Goal: Transaction & Acquisition: Obtain resource

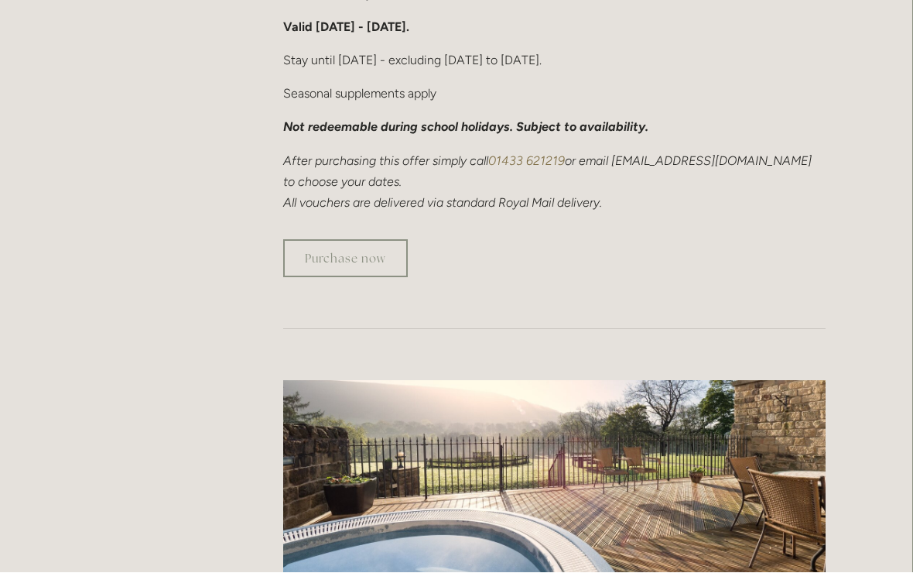
scroll to position [1240, 1]
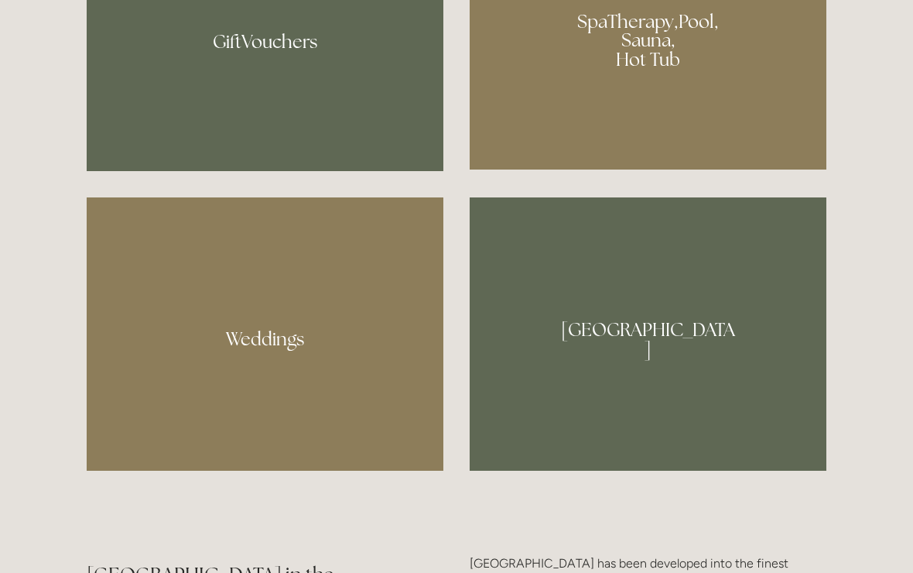
scroll to position [1336, 0]
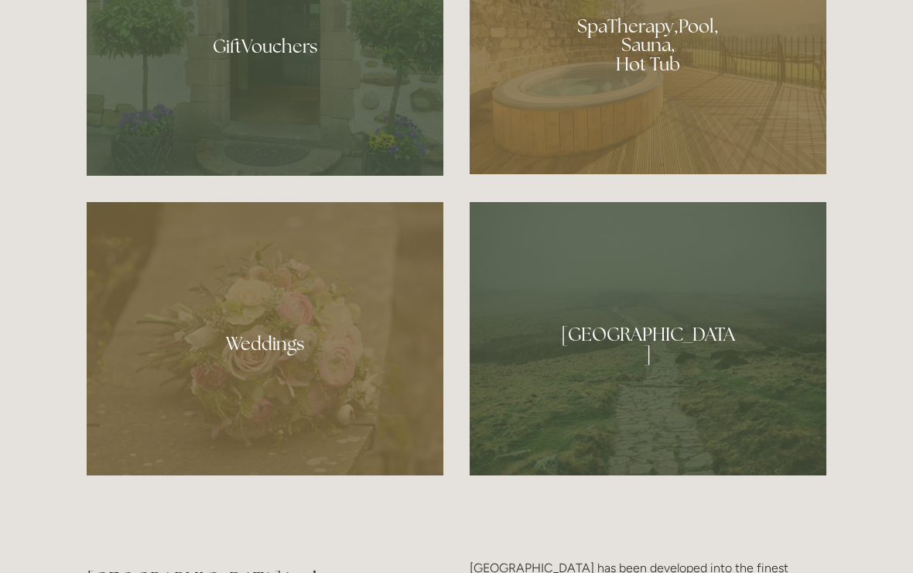
click at [647, 60] on div at bounding box center [648, 40] width 357 height 269
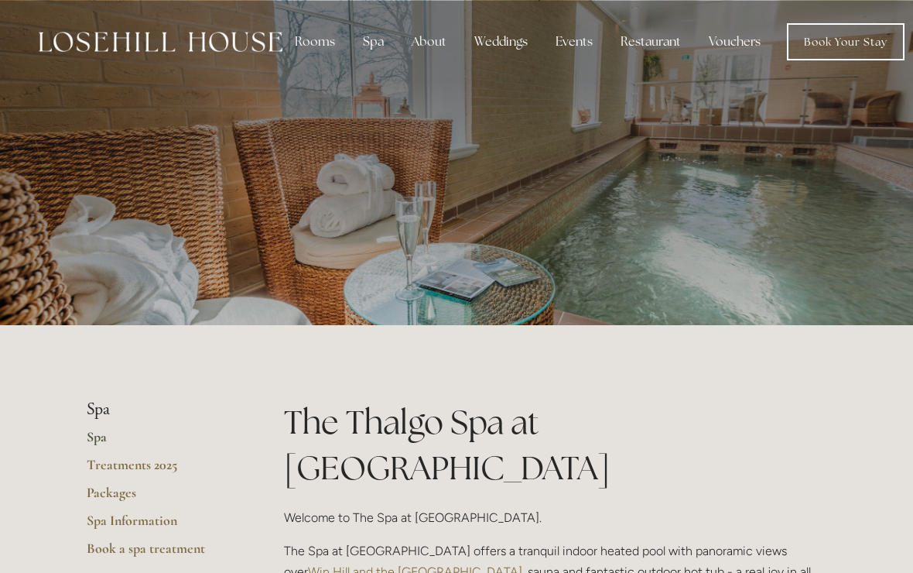
click at [435, 36] on div "About" at bounding box center [429, 41] width 60 height 31
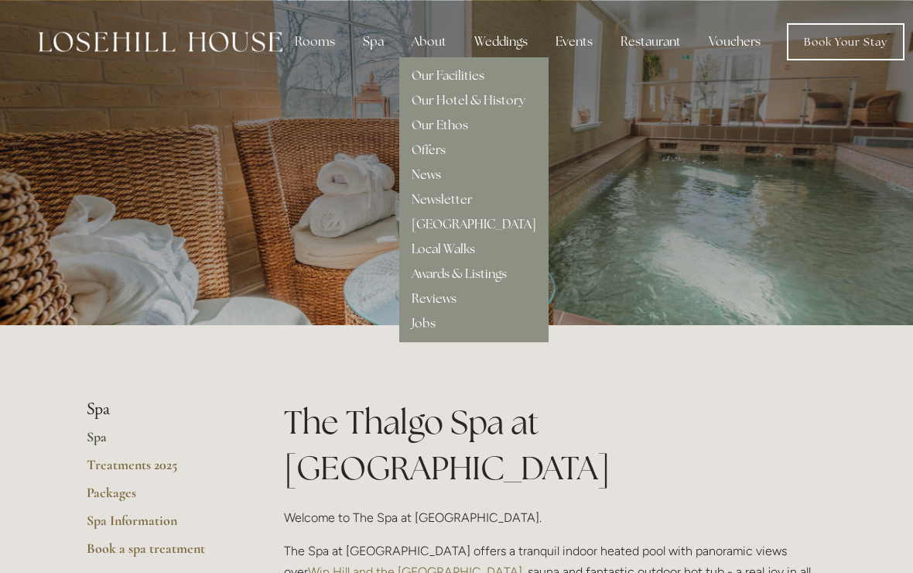
click at [438, 149] on link "Offers" at bounding box center [429, 150] width 34 height 16
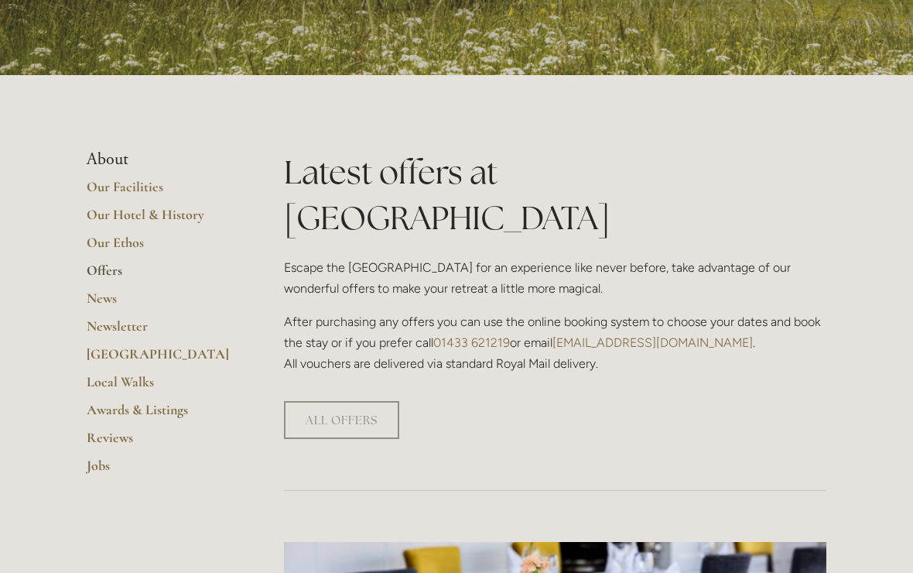
scroll to position [251, 0]
click at [351, 400] on link "ALL OFFERS" at bounding box center [341, 419] width 115 height 38
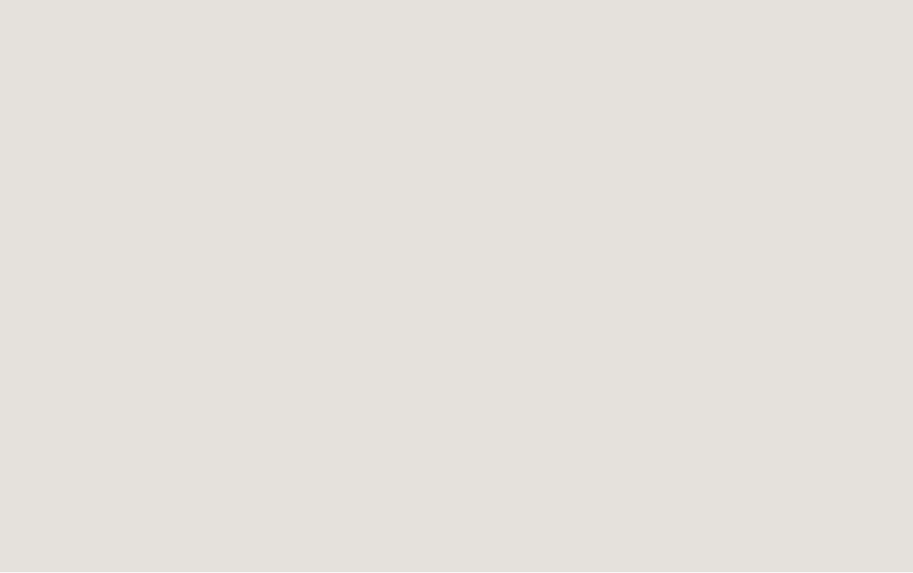
scroll to position [1893, 0]
